Goal: Transaction & Acquisition: Download file/media

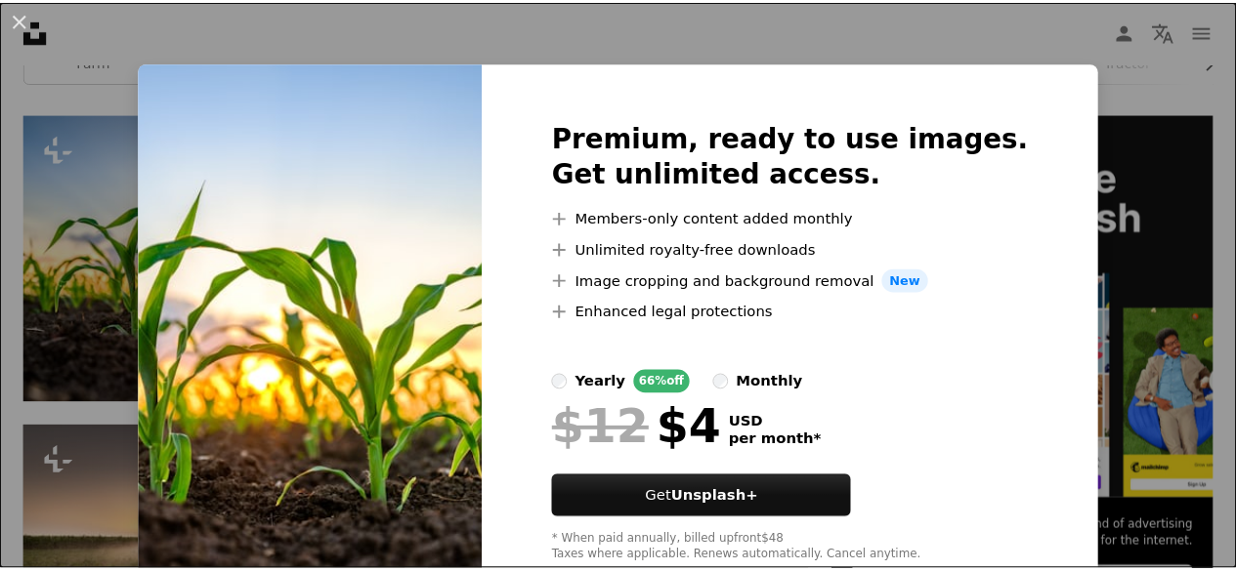
scroll to position [424, 0]
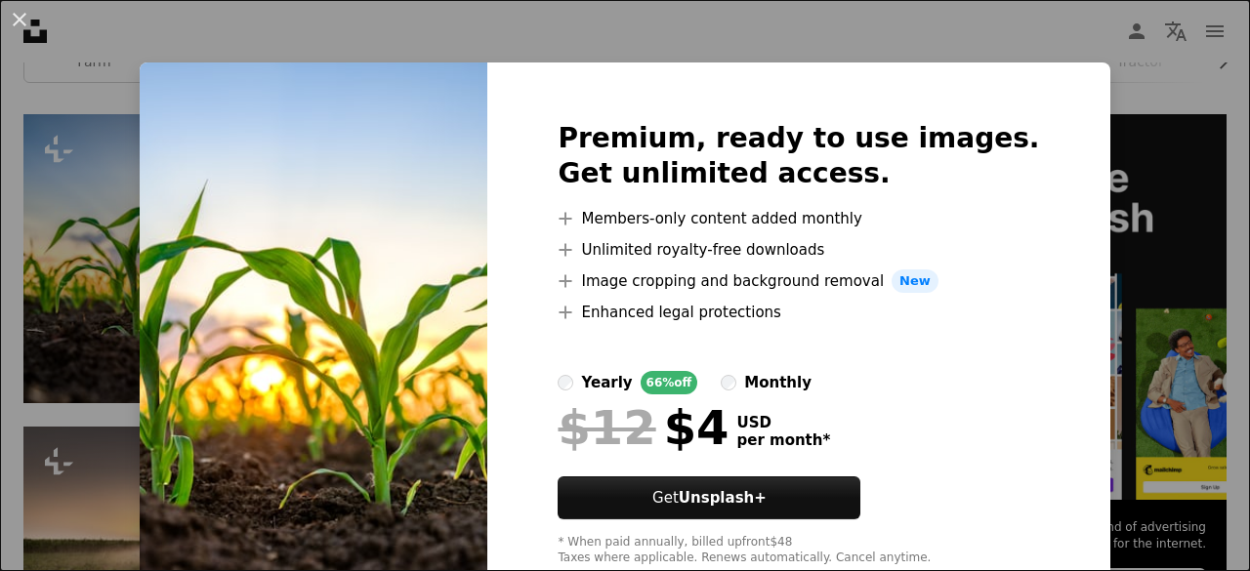
click at [1094, 155] on div "An X shape Premium, ready to use images. Get unlimited access. A plus sign Memb…" at bounding box center [625, 285] width 1250 height 571
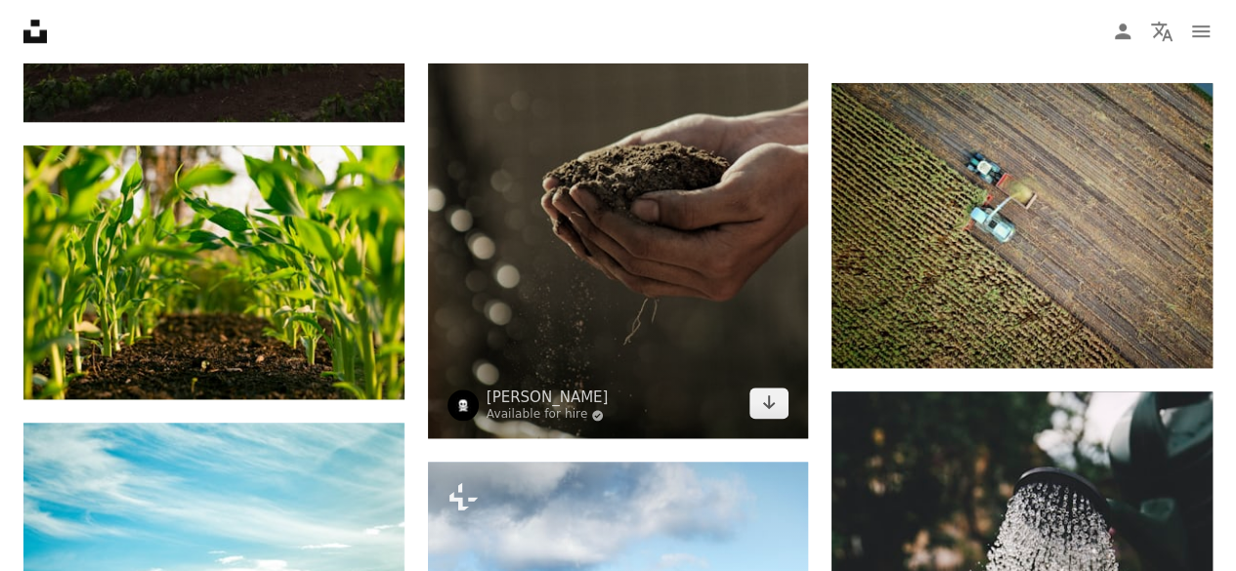
scroll to position [981, 0]
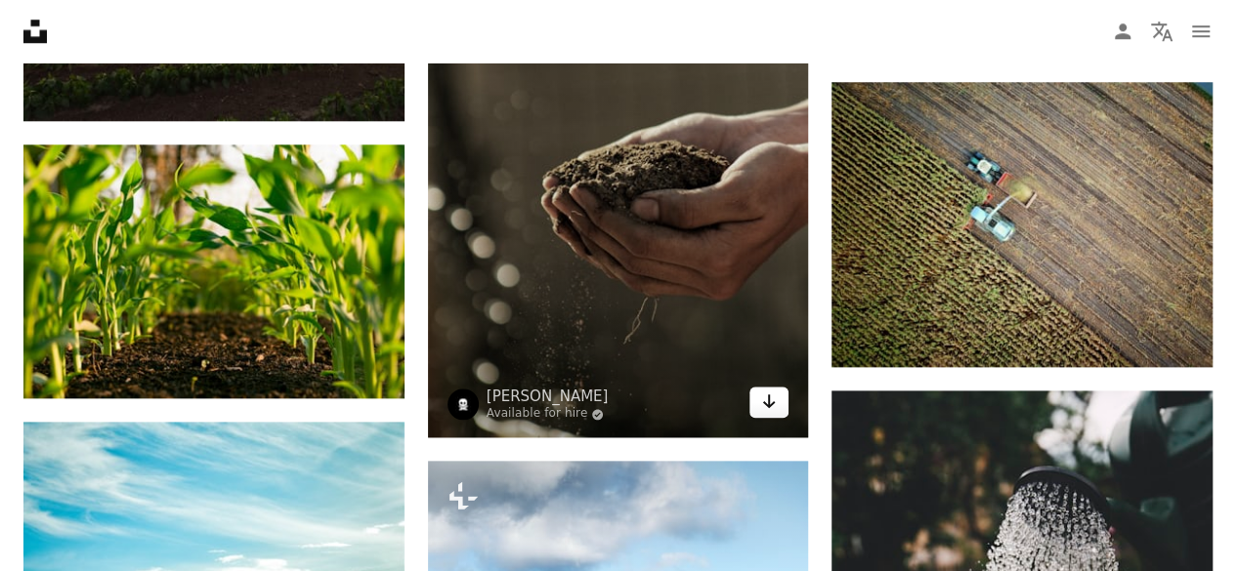
click at [765, 399] on icon "Arrow pointing down" at bounding box center [769, 401] width 16 height 23
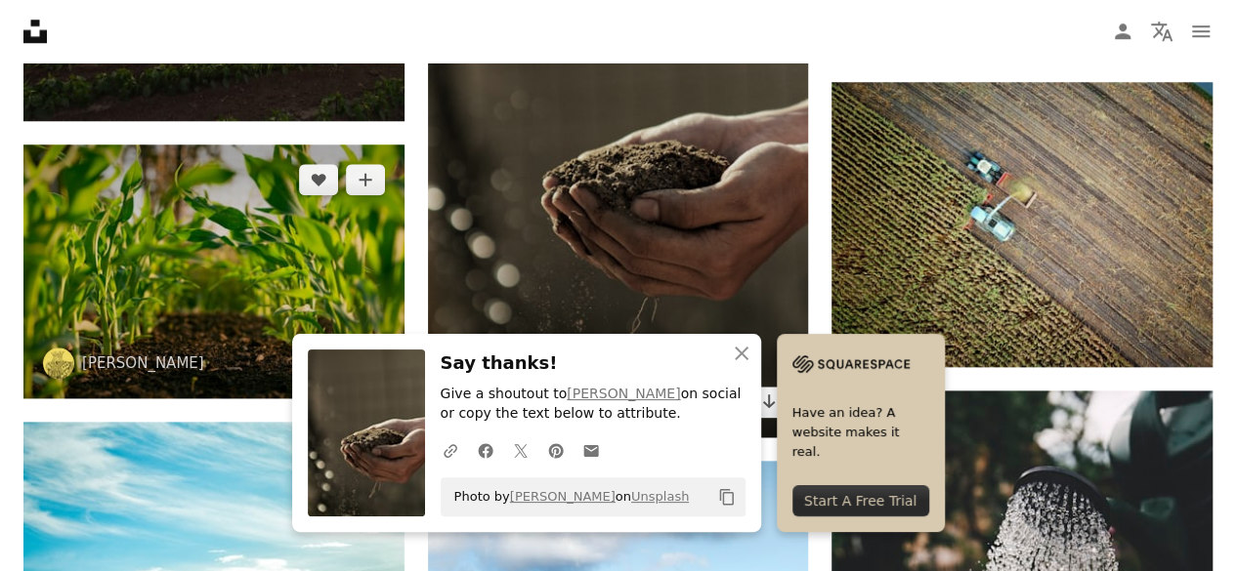
scroll to position [1148, 0]
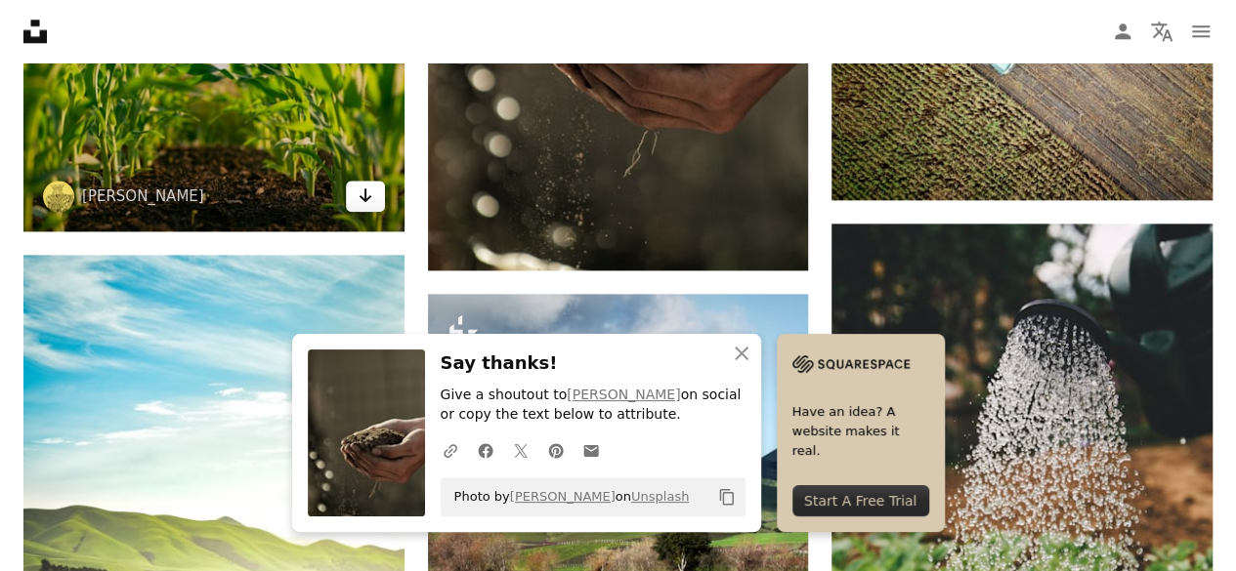
click at [356, 194] on link "Arrow pointing down" at bounding box center [365, 196] width 39 height 31
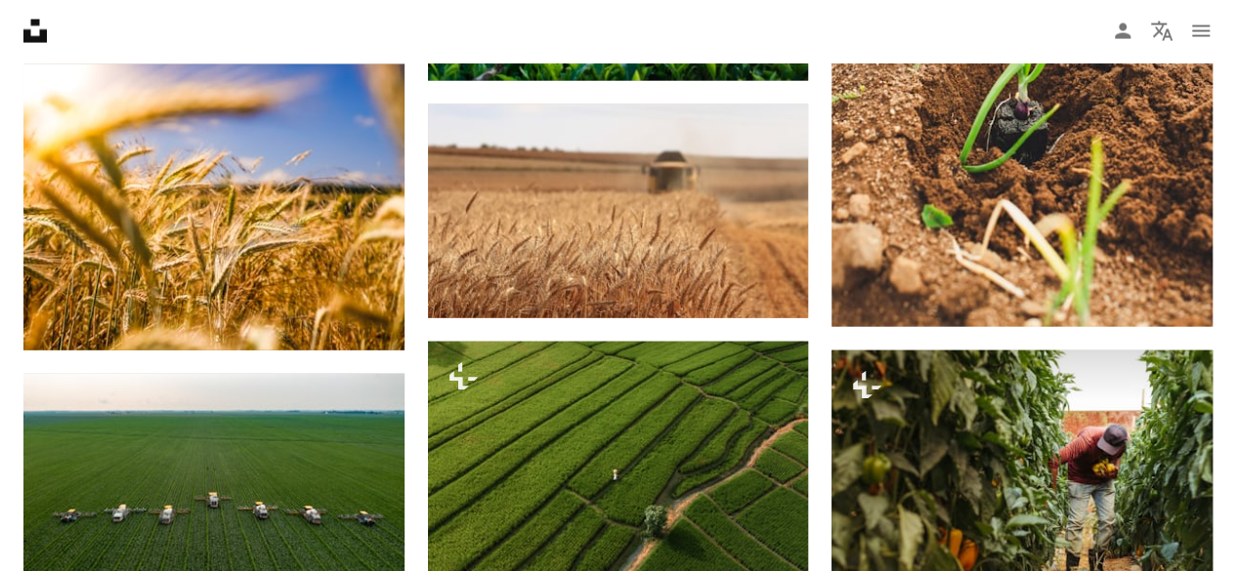
scroll to position [2216, 0]
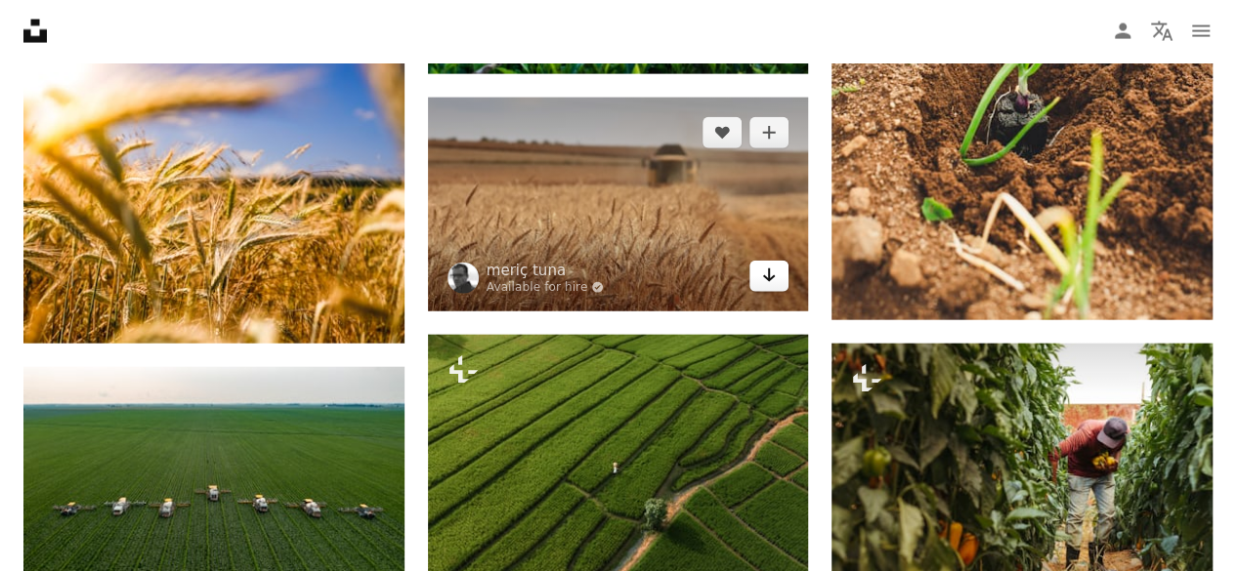
click at [774, 276] on icon "Arrow pointing down" at bounding box center [769, 275] width 16 height 23
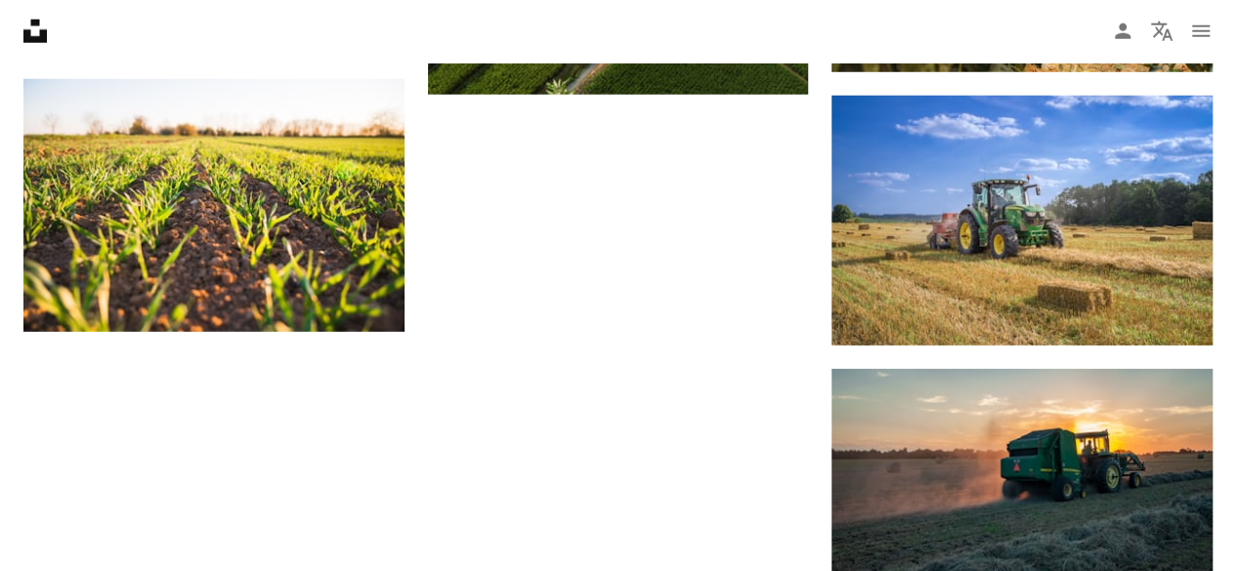
scroll to position [2740, 0]
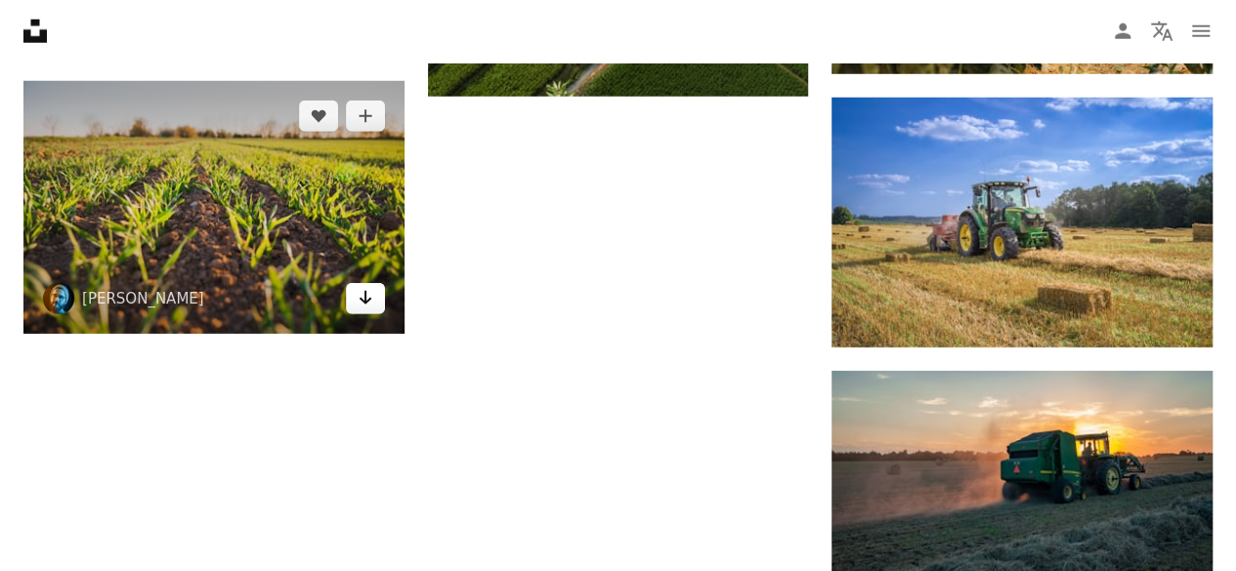
click at [360, 304] on icon "Arrow pointing down" at bounding box center [365, 297] width 16 height 23
